Goal: Task Accomplishment & Management: Use online tool/utility

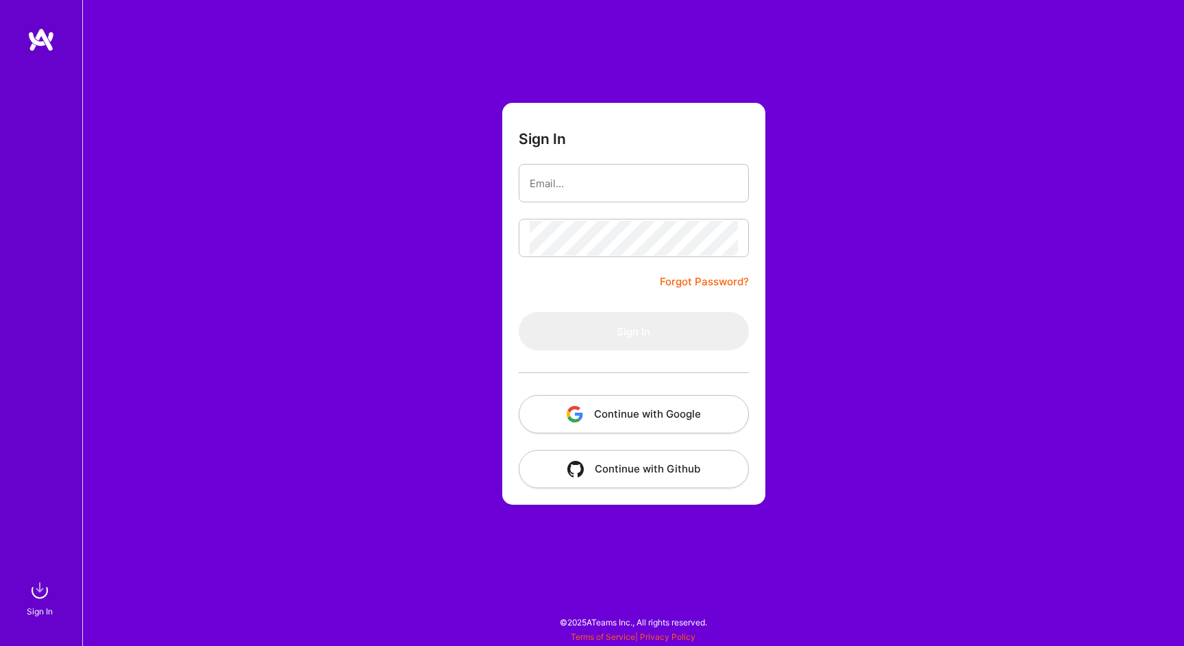
click at [650, 422] on button "Continue with Google" at bounding box center [634, 414] width 230 height 38
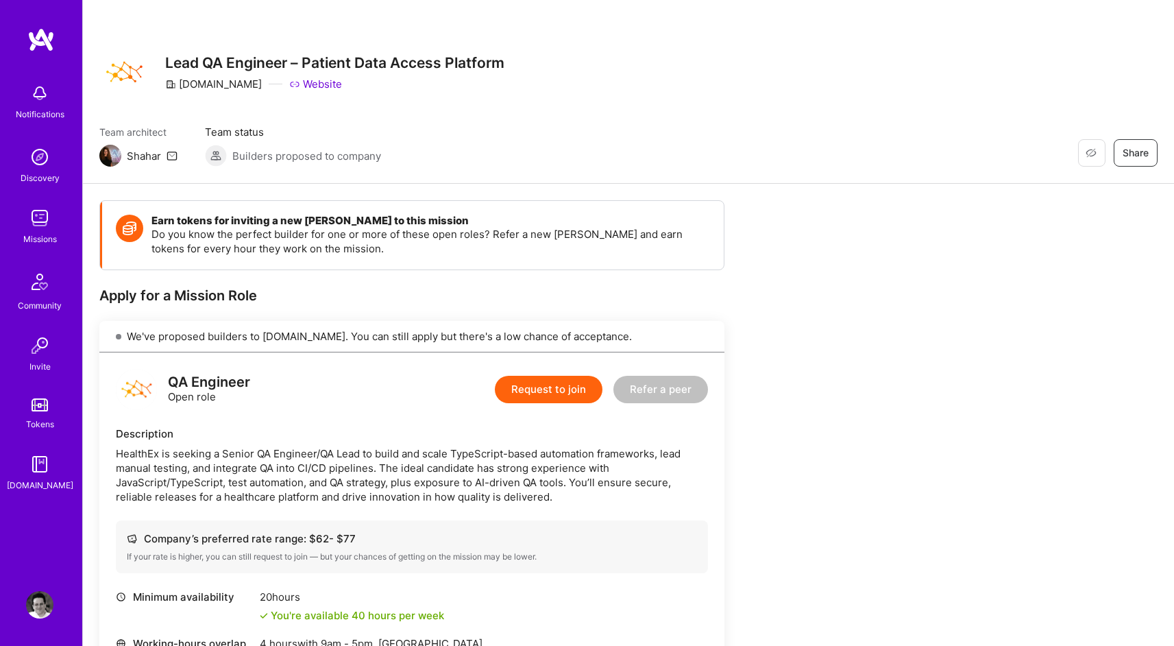
click at [39, 32] on img at bounding box center [40, 39] width 27 height 25
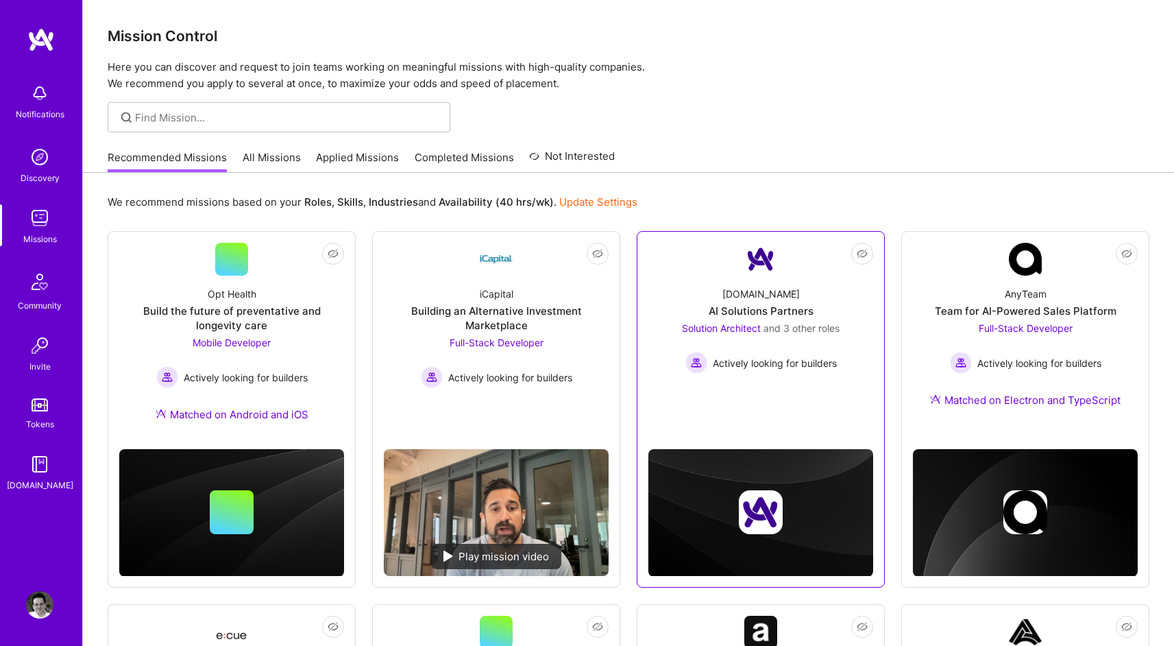
click at [797, 333] on span "and 3 other roles" at bounding box center [801, 328] width 76 height 12
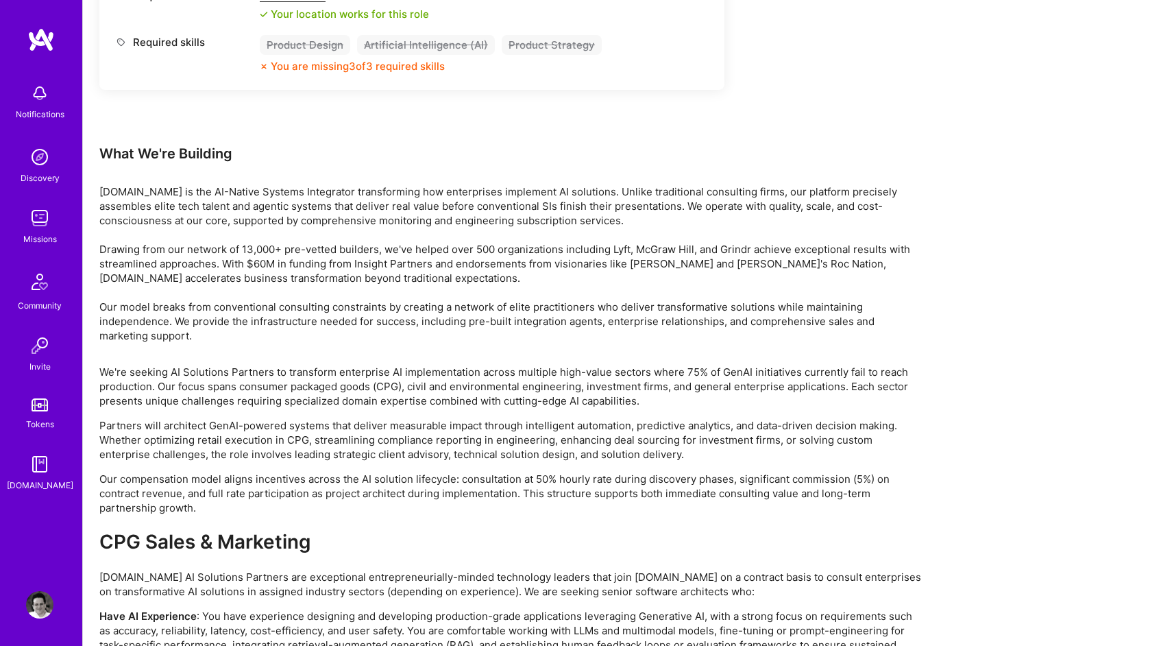
scroll to position [2242, 0]
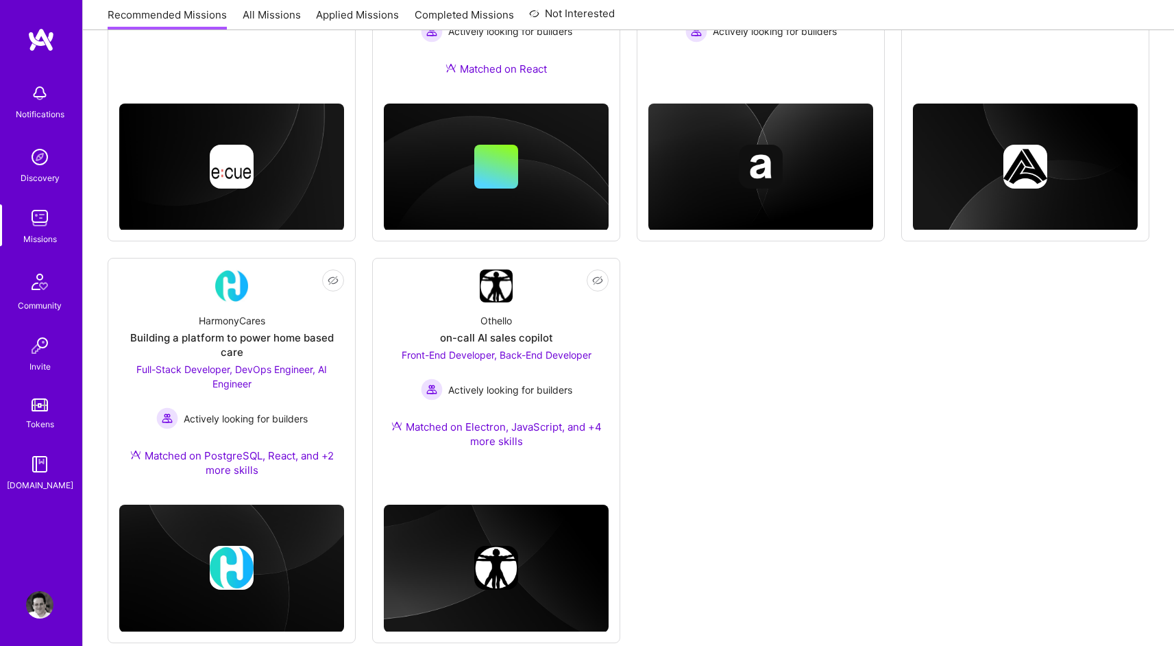
scroll to position [719, 0]
